Goal: Task Accomplishment & Management: Use online tool/utility

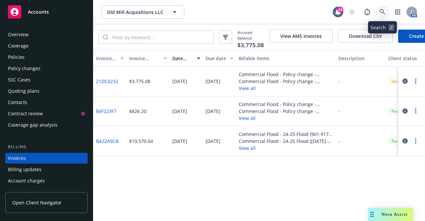
click at [379, 10] on link at bounding box center [382, 11] width 13 height 13
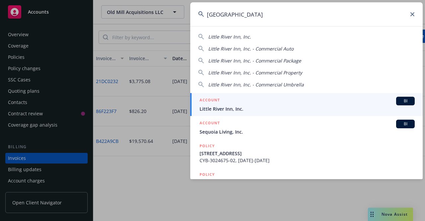
type input "little river inn"
click at [222, 108] on span "Little River Inn, Inc." at bounding box center [307, 108] width 215 height 7
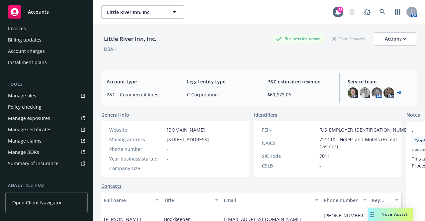
scroll to position [133, 0]
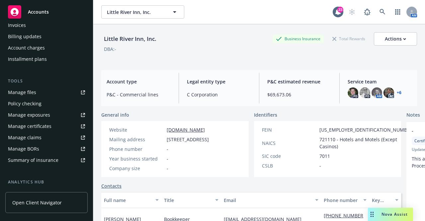
click at [42, 125] on div "Manage certificates" at bounding box center [30, 126] width 44 height 11
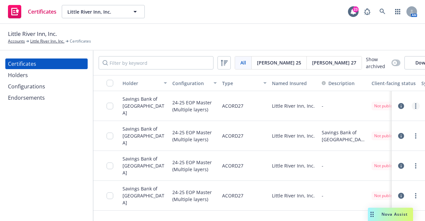
click at [415, 105] on circle "more" at bounding box center [415, 103] width 1 height 1
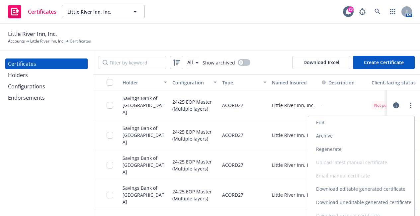
click at [329, 124] on link "Edit" at bounding box center [361, 122] width 106 height 13
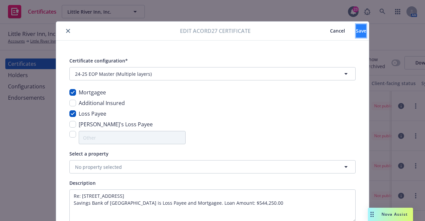
click at [356, 31] on button "Save" at bounding box center [361, 30] width 10 height 13
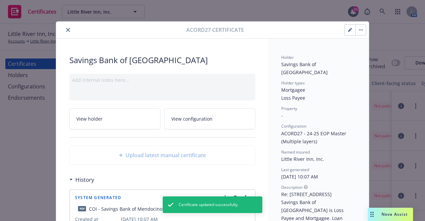
click at [66, 28] on icon "close" at bounding box center [68, 30] width 4 height 4
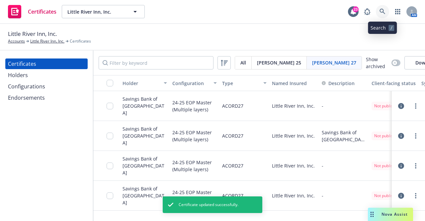
click at [383, 10] on icon at bounding box center [383, 12] width 6 height 6
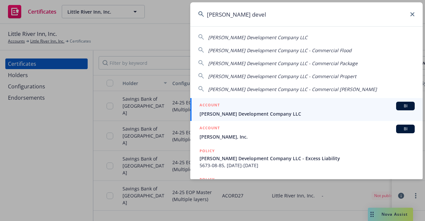
type input "jones devel"
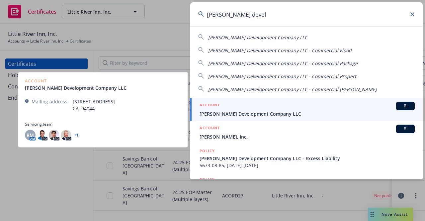
click at [221, 112] on span "Jones Development Company LLC" at bounding box center [307, 113] width 215 height 7
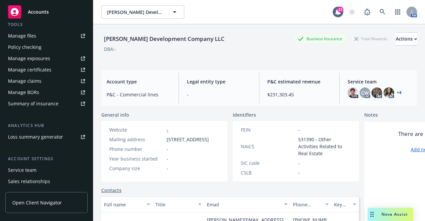
scroll to position [199, 0]
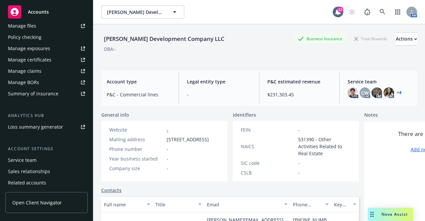
click at [47, 58] on div "Manage certificates" at bounding box center [30, 59] width 44 height 11
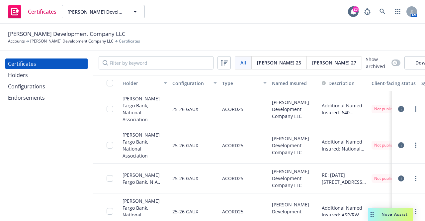
click at [38, 77] on div "Holders" at bounding box center [46, 75] width 77 height 11
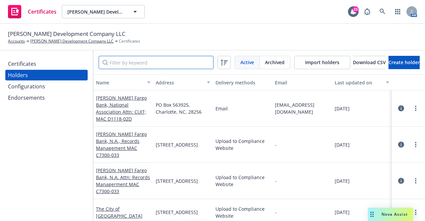
click at [155, 63] on input "Filter by keyword" at bounding box center [156, 62] width 115 height 13
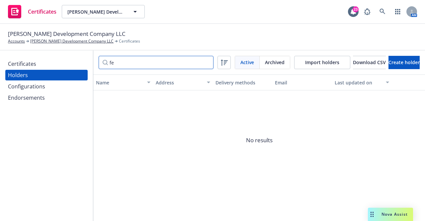
type input "f"
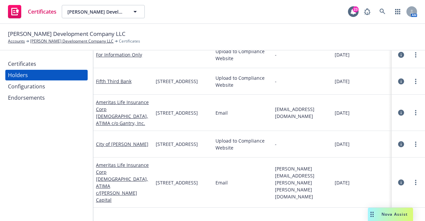
scroll to position [427, 0]
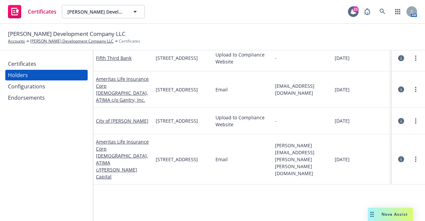
click at [398, 156] on icon "button" at bounding box center [401, 159] width 6 height 6
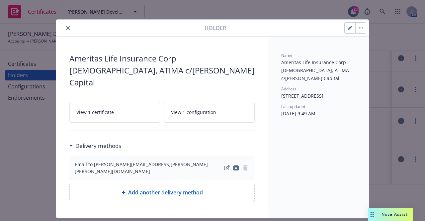
scroll to position [3, 0]
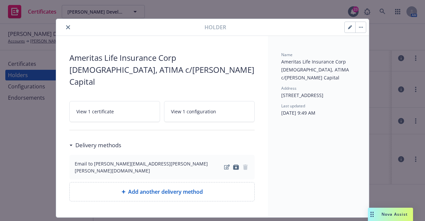
click at [355, 26] on button "button" at bounding box center [360, 27] width 11 height 11
drag, startPoint x: 65, startPoint y: 27, endPoint x: 69, endPoint y: 28, distance: 4.6
click at [66, 27] on icon "close" at bounding box center [68, 27] width 4 height 4
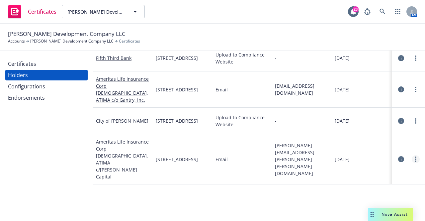
click at [412, 155] on link "more" at bounding box center [416, 159] width 8 height 8
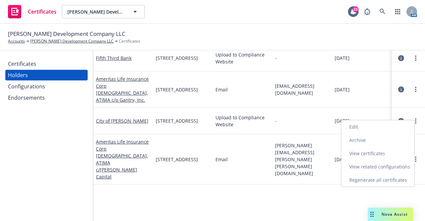
click at [363, 126] on link "Edit" at bounding box center [378, 126] width 73 height 13
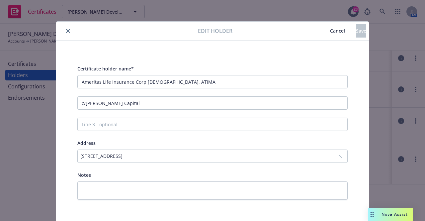
scroll to position [24, 0]
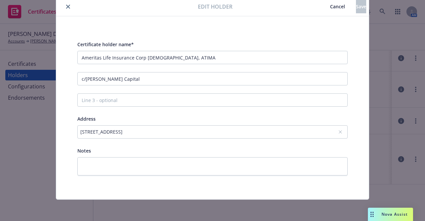
click at [66, 6] on icon "close" at bounding box center [68, 7] width 4 height 4
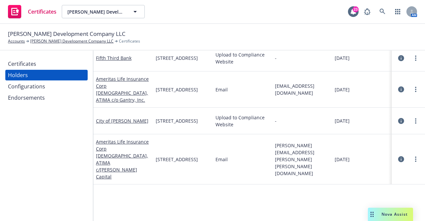
click at [48, 66] on div "Certificates" at bounding box center [46, 63] width 77 height 11
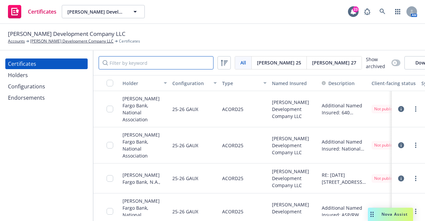
click at [133, 62] on input "Filter by keyword" at bounding box center [156, 62] width 115 height 13
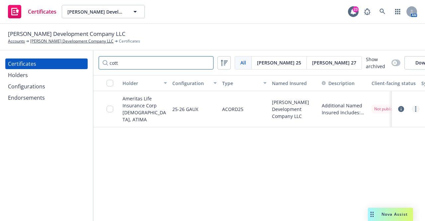
type input "cott"
click at [417, 110] on link "more" at bounding box center [416, 109] width 8 height 8
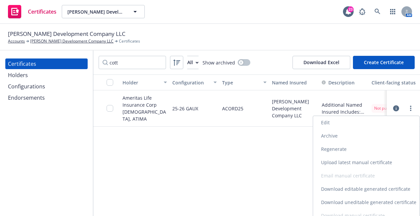
click at [345, 127] on link "Edit" at bounding box center [366, 122] width 106 height 13
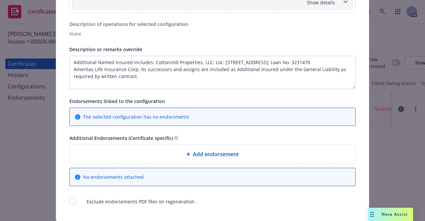
scroll to position [15, 0]
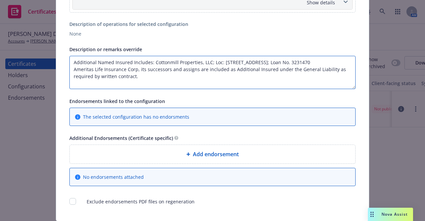
click at [150, 77] on textarea "Additional Named Insured Includes: Cottonmill Properties, LLC; Loc: 2275 E Newl…" at bounding box center [212, 72] width 286 height 33
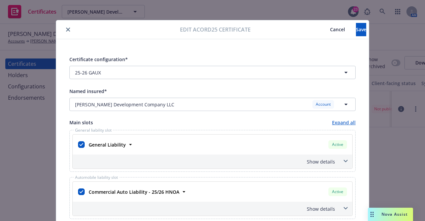
scroll to position [0, 0]
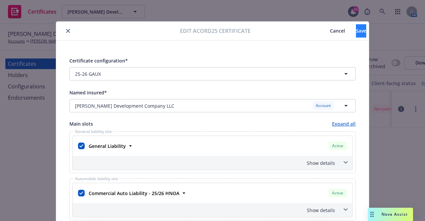
type textarea "Additional Named Insured Includes: Cottonmill Properties, LLC; Loc: 2275 E Newl…"
click at [356, 31] on span "Save" at bounding box center [361, 31] width 10 height 6
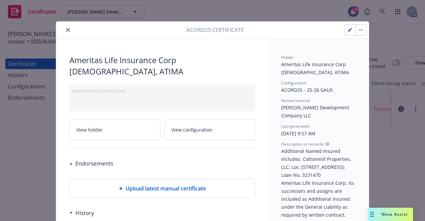
click at [359, 31] on button "button" at bounding box center [360, 30] width 11 height 11
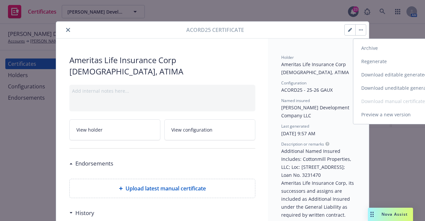
click at [371, 63] on link "Regenerate" at bounding box center [411, 61] width 117 height 13
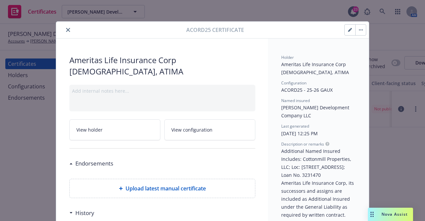
click at [358, 32] on button "button" at bounding box center [360, 30] width 11 height 11
click at [64, 31] on button "close" at bounding box center [68, 30] width 8 height 8
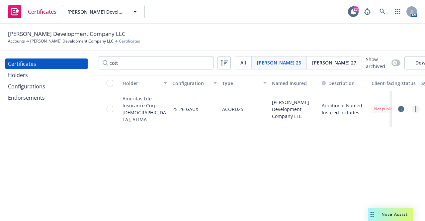
click at [416, 110] on icon "more" at bounding box center [415, 108] width 1 height 5
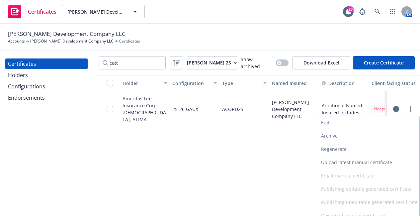
click at [332, 159] on link "Upload latest manual certificate" at bounding box center [366, 162] width 106 height 13
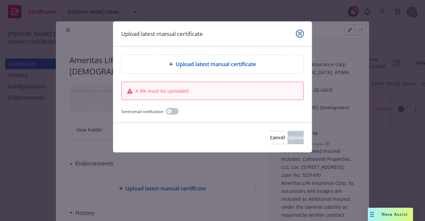
click at [301, 35] on icon "close" at bounding box center [300, 34] width 4 height 4
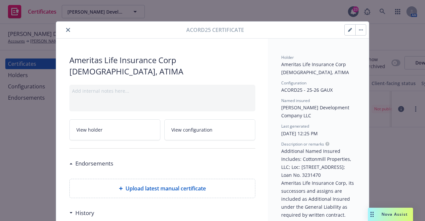
click at [359, 30] on icon "button" at bounding box center [361, 29] width 4 height 1
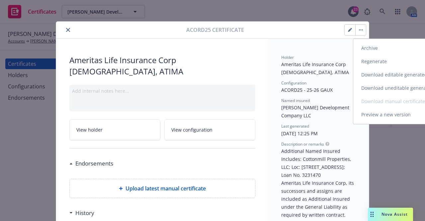
click at [375, 88] on link "Download uneditable generated certificate" at bounding box center [411, 87] width 117 height 13
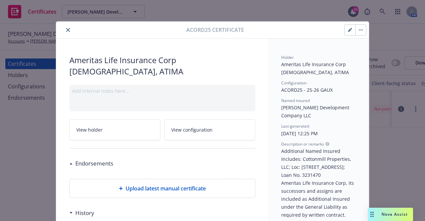
click at [364, 28] on div at bounding box center [356, 29] width 22 height 11
click at [360, 30] on icon "button" at bounding box center [361, 29] width 4 height 1
click at [348, 30] on icon "button" at bounding box center [349, 30] width 3 height 3
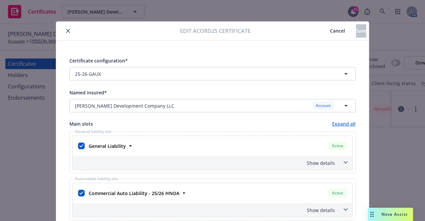
click at [66, 30] on icon "close" at bounding box center [68, 31] width 4 height 4
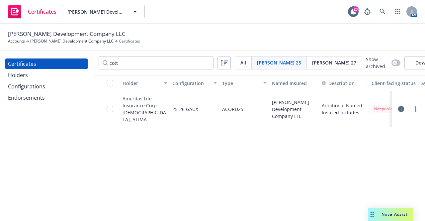
click at [36, 75] on div "Holders" at bounding box center [46, 75] width 77 height 11
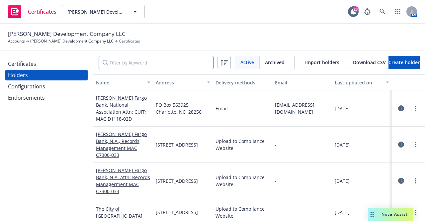
click at [133, 64] on input "Filter by keyword" at bounding box center [156, 62] width 115 height 13
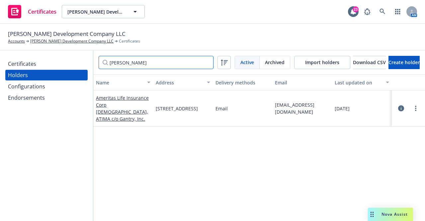
type input "gant"
click at [398, 106] on icon "button" at bounding box center [401, 108] width 6 height 6
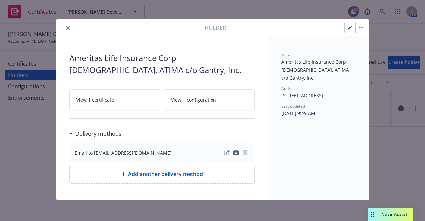
scroll to position [3, 0]
click at [135, 172] on span "Add another delivery method" at bounding box center [165, 174] width 75 height 8
select select "EMAIL"
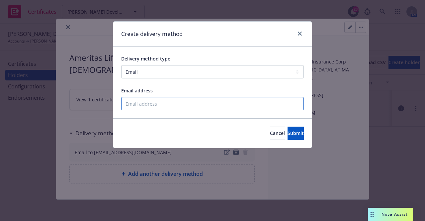
click at [151, 107] on input "Email address" at bounding box center [212, 103] width 183 height 13
paste input "lhires@gantryinc.com"
type input "lhires@gantryinc.com"
click at [288, 131] on span "Submit" at bounding box center [296, 133] width 16 height 6
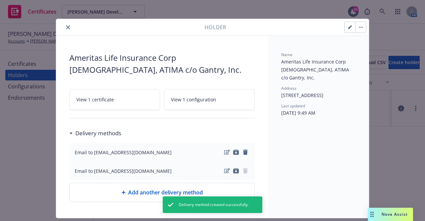
click at [66, 27] on icon "close" at bounding box center [68, 27] width 4 height 4
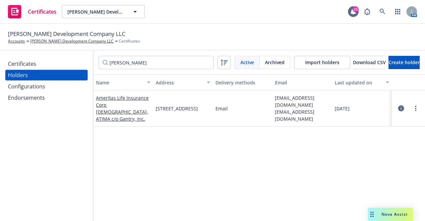
click at [379, 10] on link at bounding box center [382, 11] width 13 height 13
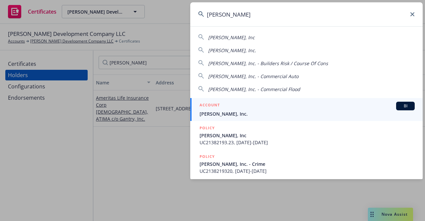
type input "jb matte"
click at [228, 111] on span "[PERSON_NAME], Inc." at bounding box center [307, 113] width 215 height 7
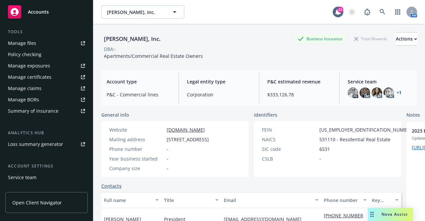
scroll to position [157, 0]
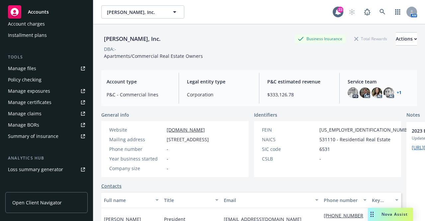
click at [39, 106] on div "Manage certificates" at bounding box center [30, 102] width 44 height 11
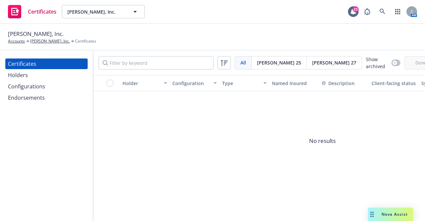
click at [30, 73] on div "Holders" at bounding box center [46, 75] width 77 height 11
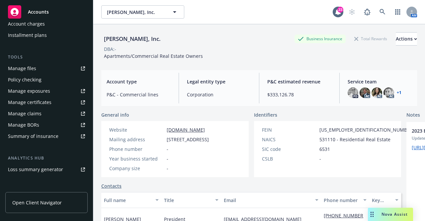
scroll to position [24, 0]
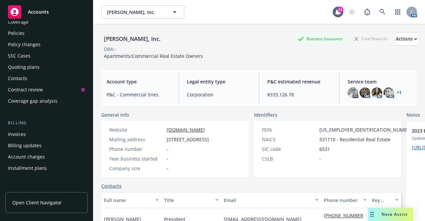
click at [14, 67] on div "Quoting plans" at bounding box center [24, 67] width 32 height 11
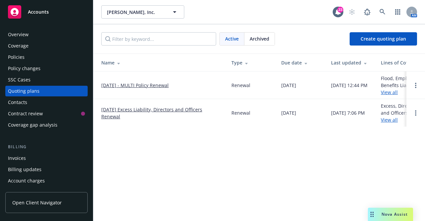
click at [168, 84] on link "[DATE] - MULTI Policy Renewal" at bounding box center [134, 85] width 67 height 7
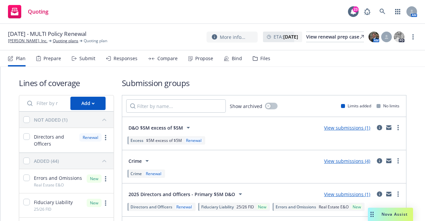
click at [202, 60] on div "Propose" at bounding box center [204, 58] width 18 height 5
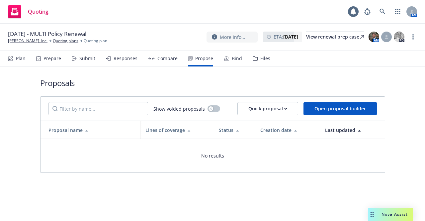
click at [165, 60] on div "Compare" at bounding box center [167, 58] width 20 height 5
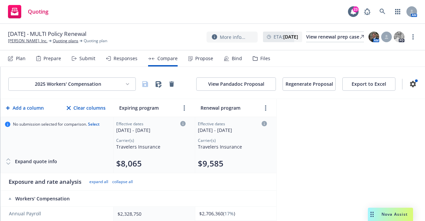
click at [300, 84] on button "Regenerate Proposal" at bounding box center [309, 83] width 53 height 13
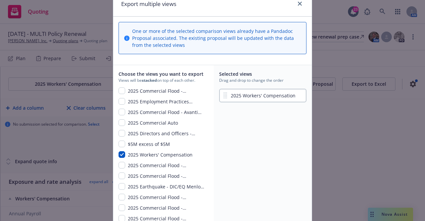
scroll to position [33, 0]
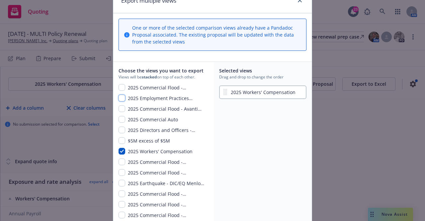
click at [119, 98] on input "checkbox" at bounding box center [122, 98] width 7 height 7
checkbox input "true"
click at [120, 111] on input "checkbox" at bounding box center [122, 108] width 7 height 7
checkbox input "true"
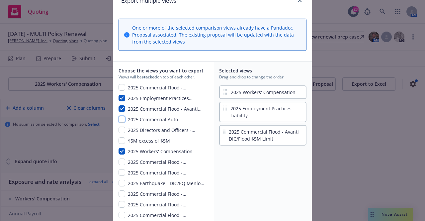
click at [119, 120] on input "checkbox" at bounding box center [122, 119] width 7 height 7
checkbox input "true"
click at [119, 130] on input "checkbox" at bounding box center [122, 130] width 7 height 7
checkbox input "true"
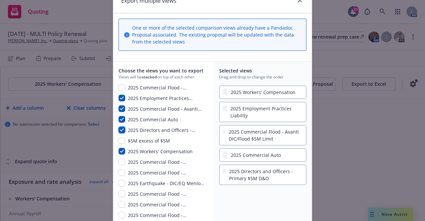
scroll to position [100, 0]
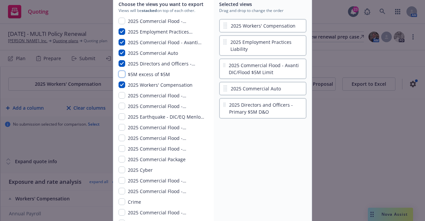
click at [121, 75] on input "checkbox" at bounding box center [122, 74] width 7 height 7
checkbox input "true"
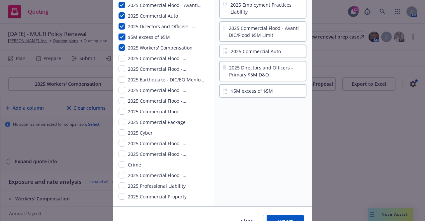
scroll to position [166, 0]
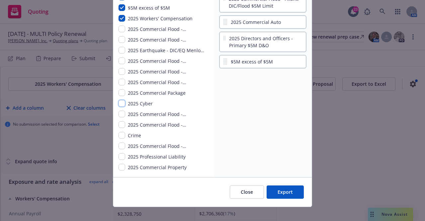
click at [119, 103] on input "checkbox" at bounding box center [122, 103] width 7 height 7
checkbox input "true"
click at [121, 133] on input "checkbox" at bounding box center [122, 135] width 7 height 7
checkbox input "true"
click at [120, 155] on input "checkbox" at bounding box center [122, 156] width 7 height 7
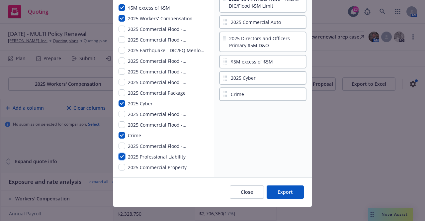
checkbox input "true"
click at [121, 167] on input "checkbox" at bounding box center [122, 167] width 7 height 7
checkbox input "true"
click at [121, 92] on input "checkbox" at bounding box center [122, 92] width 7 height 7
checkbox input "true"
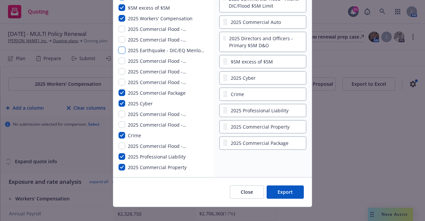
click at [119, 49] on input "checkbox" at bounding box center [122, 50] width 7 height 7
checkbox input "true"
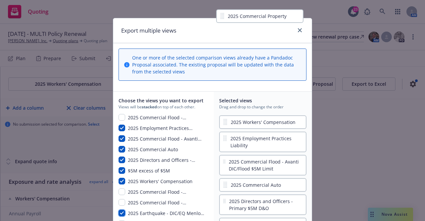
scroll to position [3, 0]
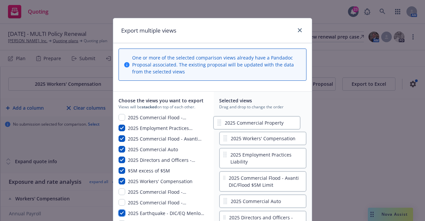
drag, startPoint x: 265, startPoint y: 129, endPoint x: 262, endPoint y: 121, distance: 8.5
click at [262, 123] on div "2025 Workers' Compensation 2025 Employment Practices Liability 2025 Commercial …" at bounding box center [262, 217] width 87 height 207
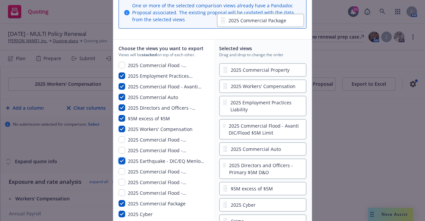
scroll to position [53, 0]
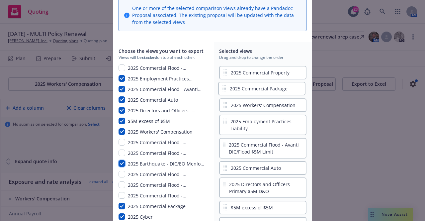
drag, startPoint x: 271, startPoint y: 143, endPoint x: 269, endPoint y: 93, distance: 49.5
click at [272, 89] on div "2025 Commercial Property 2025 Workers' Compensation 2025 Employment Practices L…" at bounding box center [262, 167] width 87 height 207
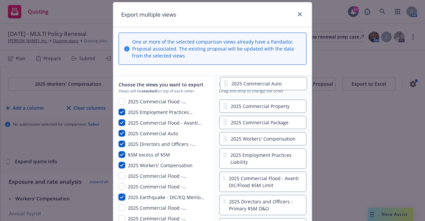
scroll to position [19, 0]
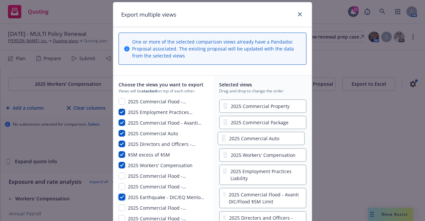
drag, startPoint x: 255, startPoint y: 57, endPoint x: 256, endPoint y: 140, distance: 82.7
click at [256, 140] on div "2025 Commercial Property 2025 Commercial Package 2025 Workers' Compensation 202…" at bounding box center [262, 201] width 87 height 207
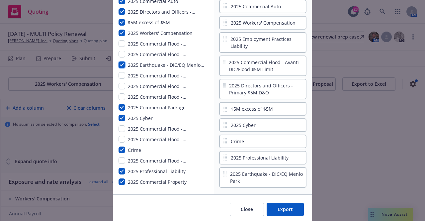
scroll to position [152, 0]
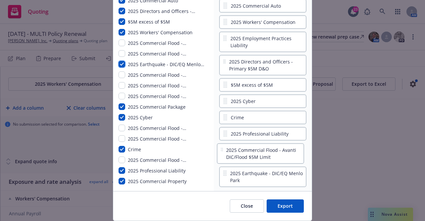
drag, startPoint x: 268, startPoint y: 66, endPoint x: 268, endPoint y: 156, distance: 90.7
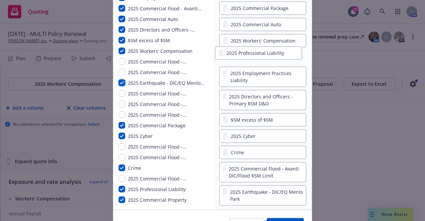
scroll to position [130, 0]
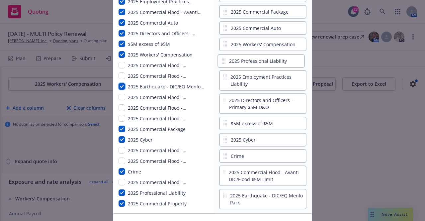
drag, startPoint x: 256, startPoint y: 136, endPoint x: 257, endPoint y: 60, distance: 75.7
click at [257, 60] on div "2025 Commercial Property 2025 Commercial Package 2025 Commercial Auto 2025 Work…" at bounding box center [262, 90] width 87 height 207
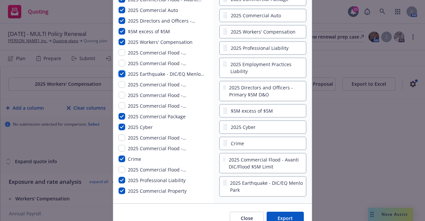
scroll to position [176, 0]
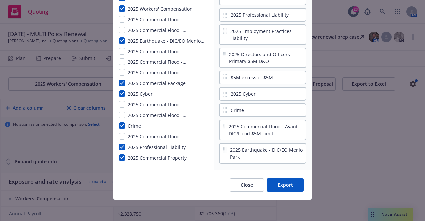
click at [284, 186] on button "Export" at bounding box center [285, 184] width 37 height 13
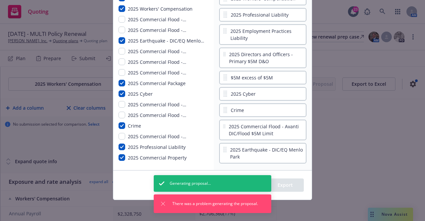
scroll to position [0, 0]
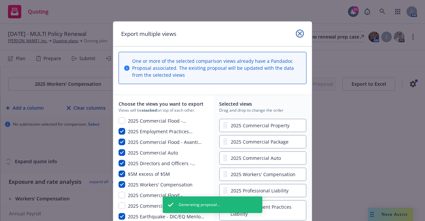
click at [298, 34] on icon "close" at bounding box center [300, 34] width 4 height 4
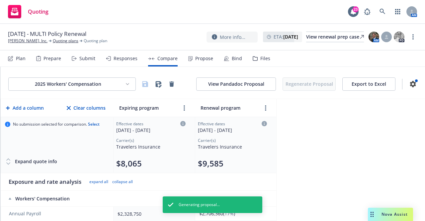
click at [322, 126] on div "2025 Workers' Compensation View Pandadoc Proposal Regenerate Proposal Export to…" at bounding box center [212, 144] width 425 height 154
drag, startPoint x: 223, startPoint y: 207, endPoint x: 228, endPoint y: 183, distance: 24.4
click at [225, 203] on div "Generating proposal..." at bounding box center [208, 205] width 81 height 6
click at [240, 86] on button "View Pandadoc Proposal" at bounding box center [236, 83] width 80 height 13
click at [302, 124] on div "2025 Workers' Compensation View Pandadoc Proposal Regenerate Proposal Export to…" at bounding box center [212, 144] width 425 height 154
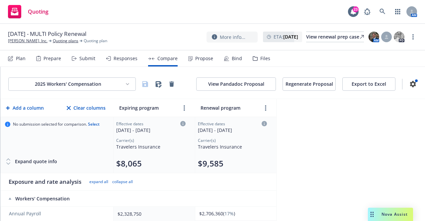
click at [119, 58] on div "Responses" at bounding box center [126, 58] width 24 height 5
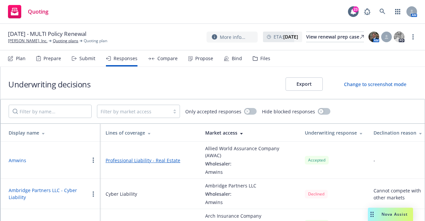
click at [300, 85] on button "Export" at bounding box center [304, 83] width 37 height 13
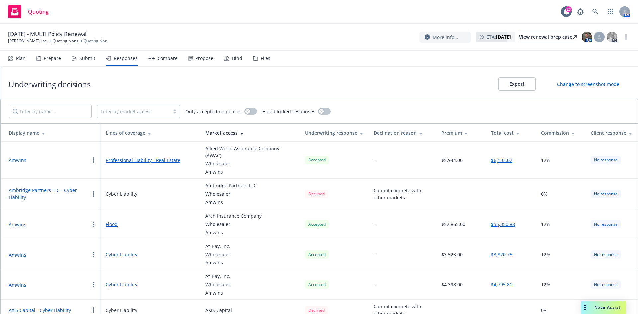
click at [425, 221] on div "Nova Assist" at bounding box center [607, 307] width 37 height 6
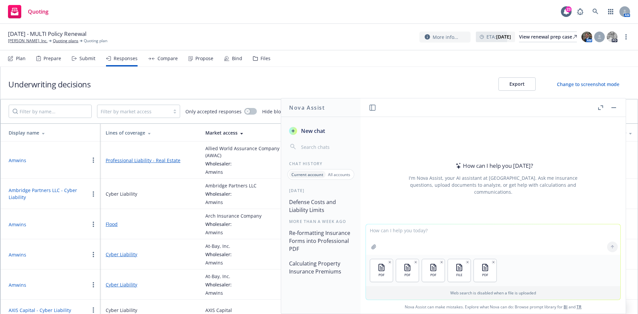
click at [425, 221] on textarea at bounding box center [493, 239] width 254 height 31
type textarea "Please create a bulleted list of forms/endorsements/exclusions shown in the att…"
